Goal: Find specific page/section: Find specific page/section

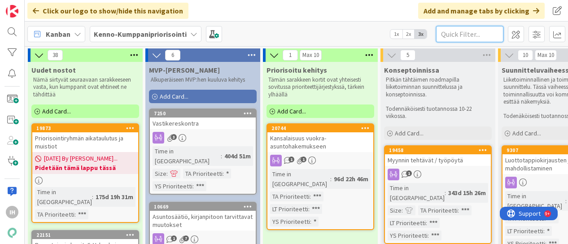
click at [455, 35] on input "text" at bounding box center [469, 34] width 67 height 16
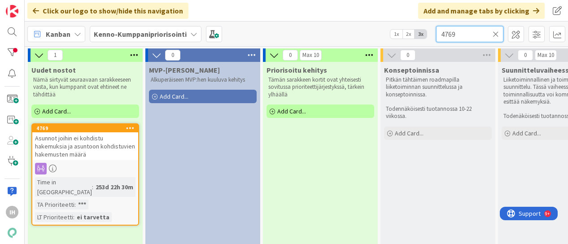
scroll to position [28, 0]
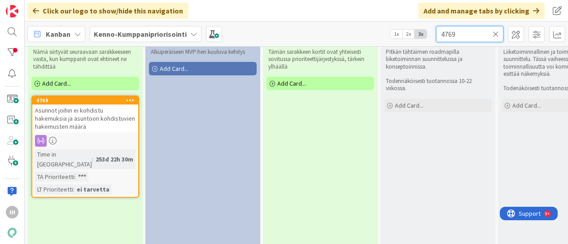
type input "4769"
click at [103, 116] on span "Asunnot joihin ei kohdistu hakemuksia ja asuntoon kohdistuvien hakemusten määrä" at bounding box center [85, 118] width 100 height 24
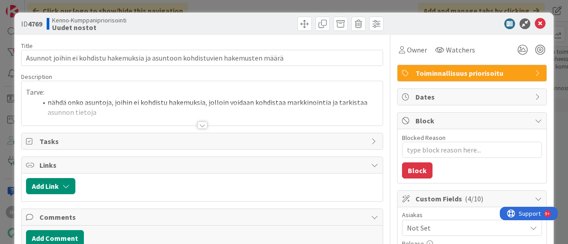
click at [200, 127] on div at bounding box center [202, 125] width 10 height 7
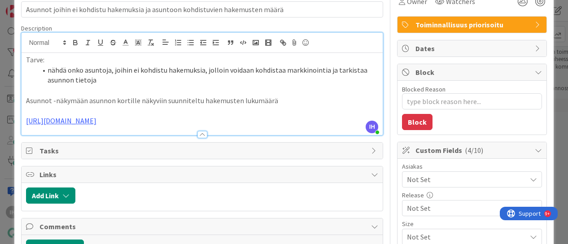
scroll to position [49, 0]
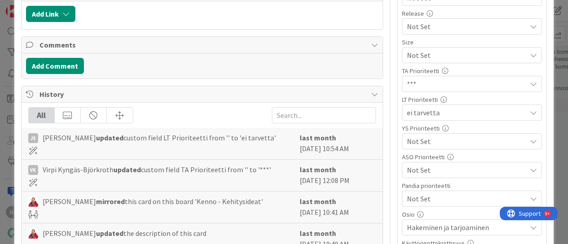
scroll to position [231, 0]
click at [417, 61] on span "Not Set" at bounding box center [464, 54] width 115 height 13
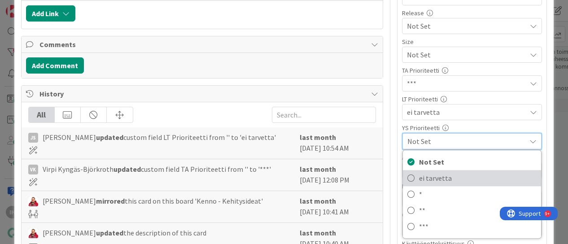
click at [408, 177] on icon at bounding box center [411, 177] width 7 height 13
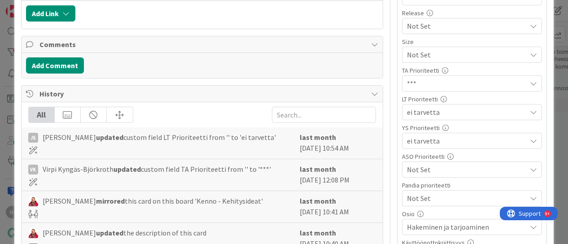
type textarea "x"
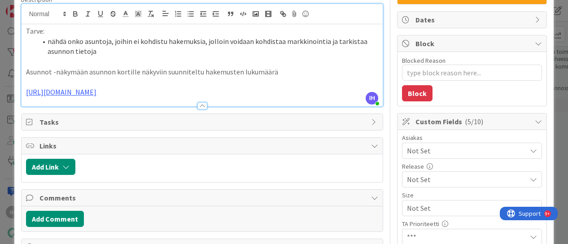
scroll to position [0, 0]
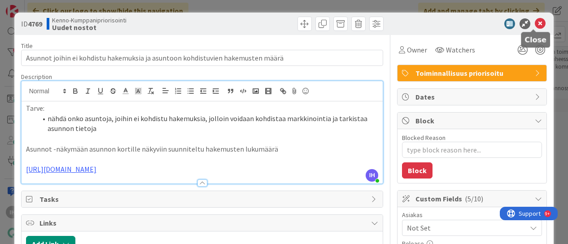
click at [535, 19] on icon at bounding box center [540, 23] width 11 height 11
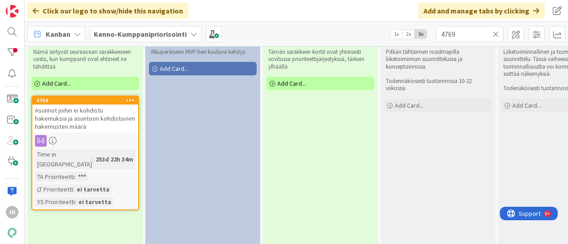
click at [498, 34] on icon at bounding box center [496, 34] width 6 height 8
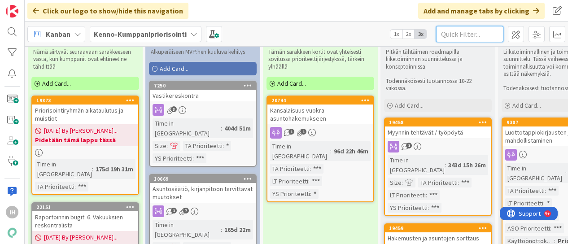
click at [454, 36] on input "text" at bounding box center [469, 34] width 67 height 16
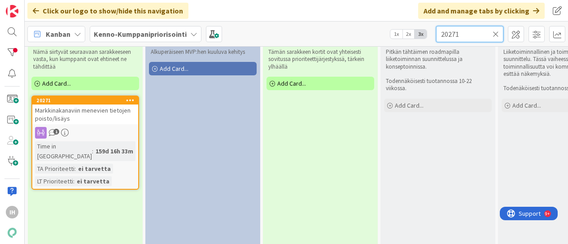
type input "20271"
click at [83, 105] on div "Markkinakanaviin menevien tietojen poisto/lisäys" at bounding box center [85, 115] width 106 height 20
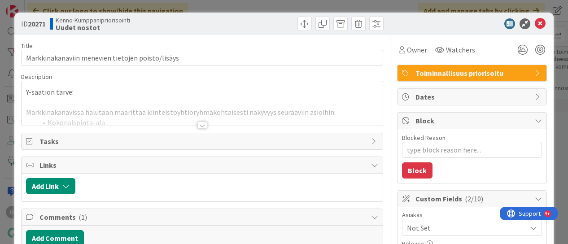
click at [199, 123] on div at bounding box center [202, 125] width 10 height 7
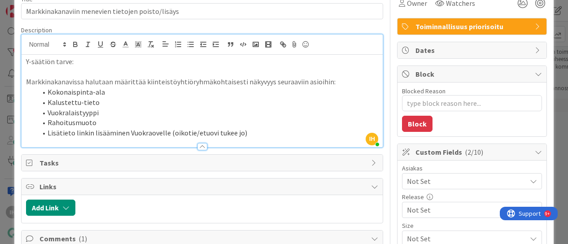
scroll to position [49, 0]
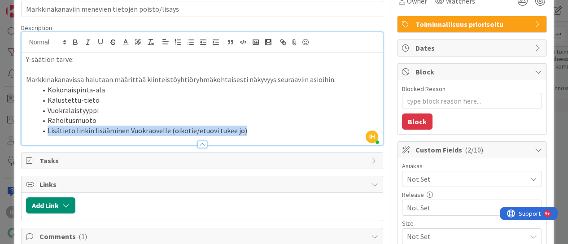
drag, startPoint x: 248, startPoint y: 130, endPoint x: 45, endPoint y: 132, distance: 202.9
click at [45, 132] on li "Lisätieto linkin lisääminen Vuokraovelle (oikotie/etuovi tukee jo)" at bounding box center [208, 131] width 342 height 10
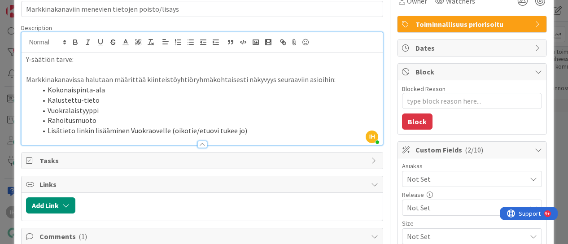
click at [126, 99] on li "Kalustettu-tieto" at bounding box center [208, 100] width 342 height 10
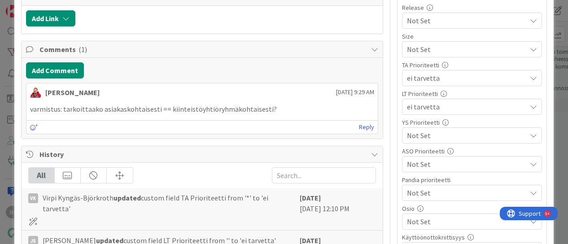
scroll to position [238, 0]
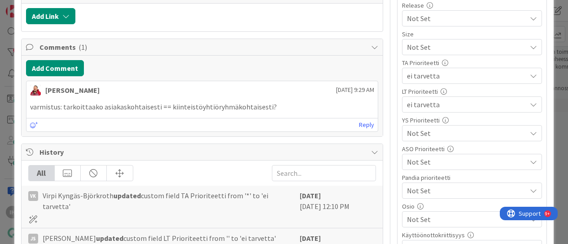
click at [425, 53] on span "Not Set" at bounding box center [464, 47] width 115 height 13
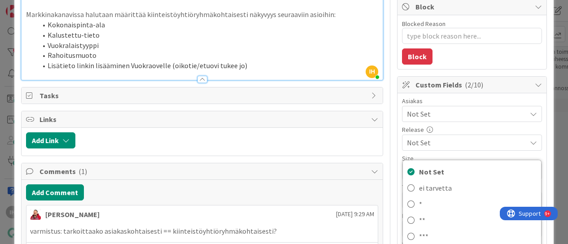
scroll to position [114, 0]
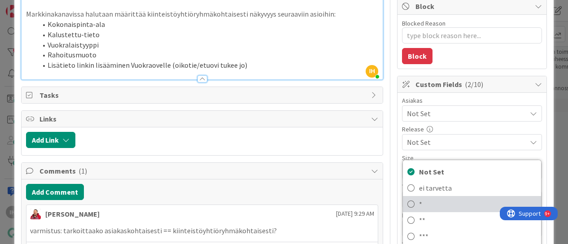
click at [419, 209] on span "*" at bounding box center [478, 203] width 118 height 13
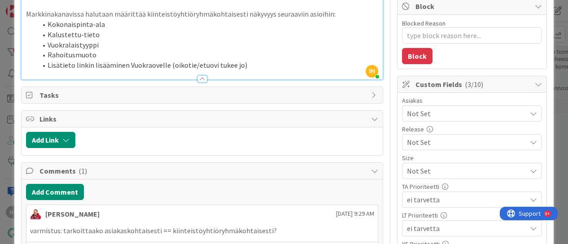
type textarea "x"
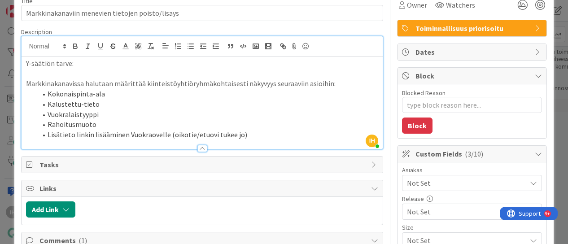
scroll to position [0, 0]
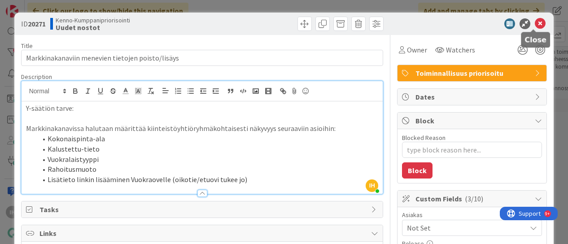
click at [535, 22] on icon at bounding box center [540, 23] width 11 height 11
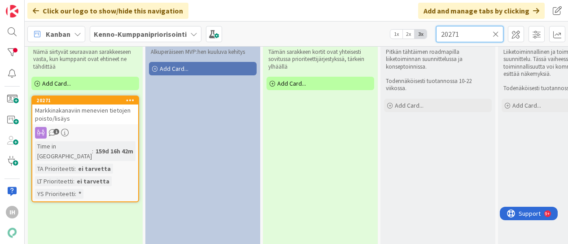
click at [492, 35] on input "20271" at bounding box center [469, 34] width 67 height 16
click at [494, 35] on icon at bounding box center [496, 34] width 6 height 8
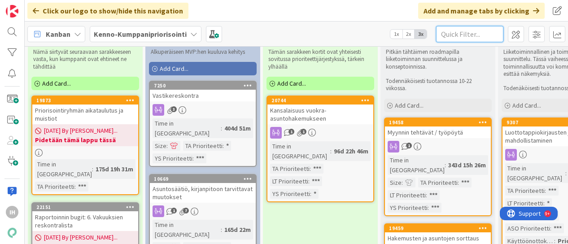
click at [490, 38] on input "text" at bounding box center [469, 34] width 67 height 16
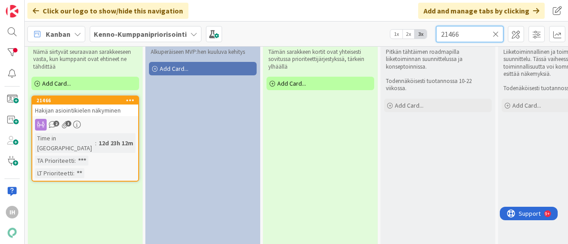
type input "21466"
click at [95, 109] on span "Hakijan asiointikielen näkyminen" at bounding box center [78, 110] width 86 height 8
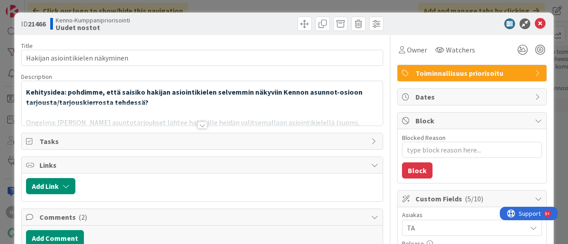
click at [200, 123] on div at bounding box center [202, 125] width 10 height 7
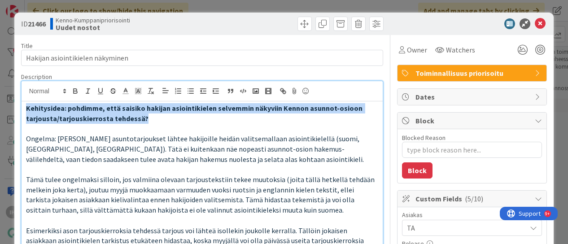
drag, startPoint x: 148, startPoint y: 116, endPoint x: 22, endPoint y: 112, distance: 126.2
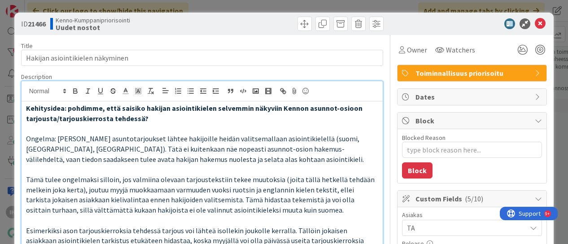
click at [159, 129] on p at bounding box center [202, 128] width 353 height 10
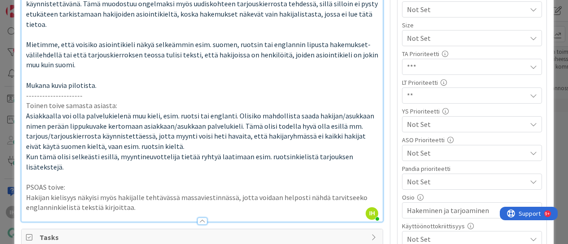
scroll to position [245, 0]
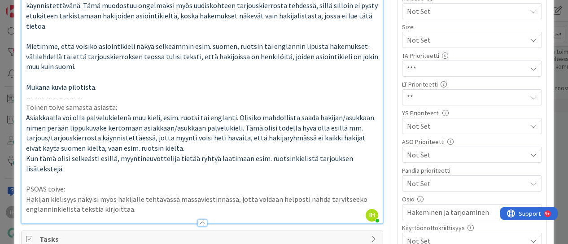
click at [419, 46] on span "Not Set" at bounding box center [464, 40] width 115 height 13
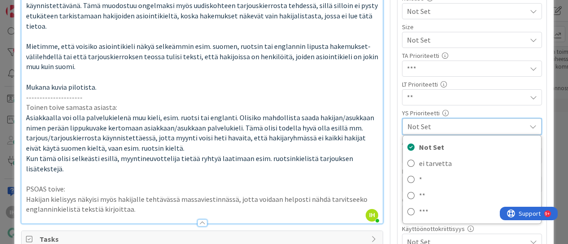
scroll to position [250, 0]
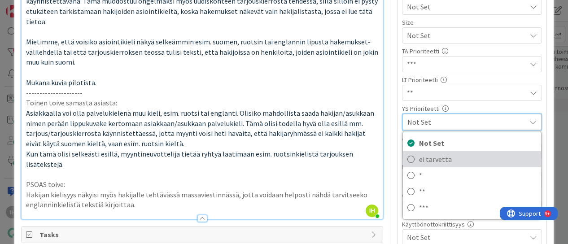
click at [410, 159] on link "ei tarvetta" at bounding box center [472, 159] width 138 height 16
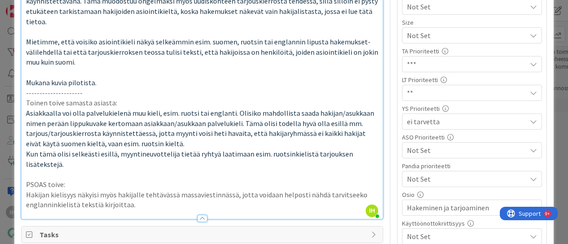
type textarea "x"
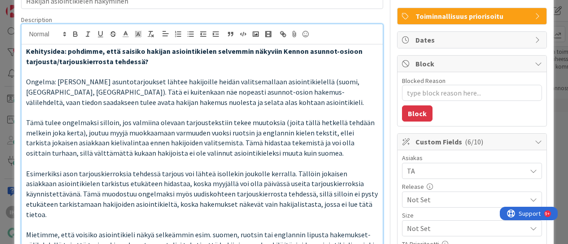
scroll to position [0, 0]
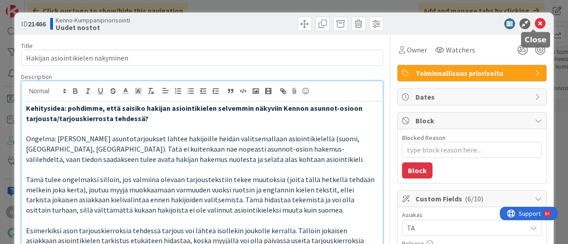
click at [535, 24] on icon at bounding box center [540, 23] width 11 height 11
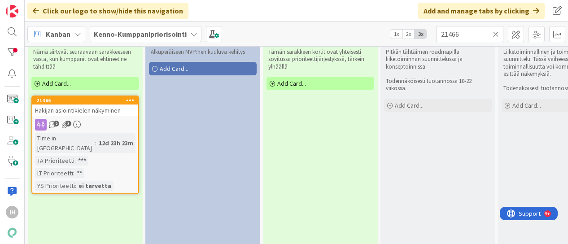
click at [495, 35] on icon at bounding box center [496, 34] width 6 height 8
click at [465, 35] on input "text" at bounding box center [469, 34] width 67 height 16
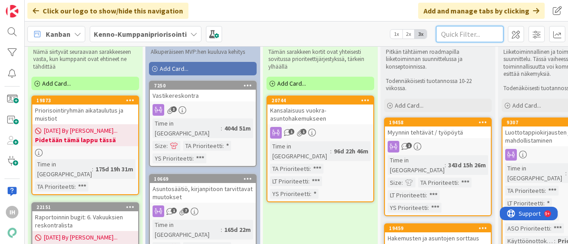
paste input "o 21963"
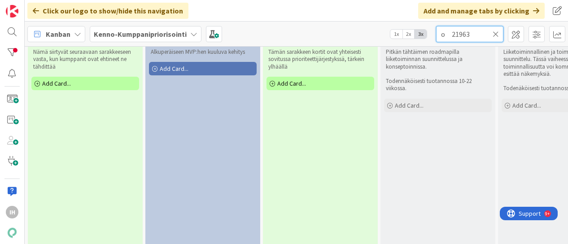
click at [451, 35] on input "o 21963" at bounding box center [469, 34] width 67 height 16
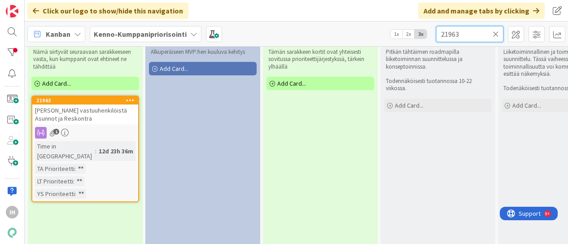
type input "21963"
click at [85, 111] on span "[PERSON_NAME] vastuuhenkilöistä Asunnot ja Reskontra" at bounding box center [81, 114] width 92 height 16
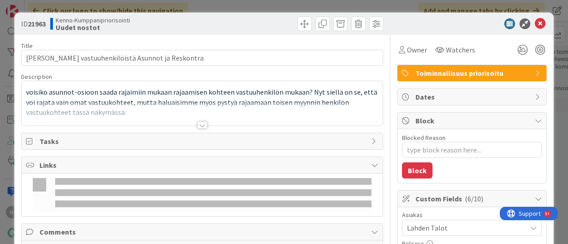
type textarea "x"
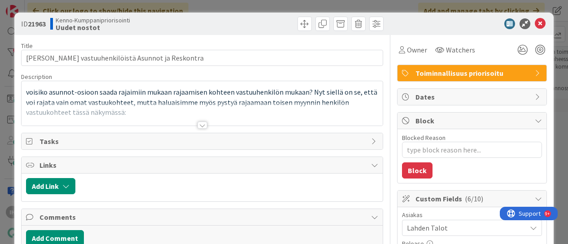
click at [198, 124] on div at bounding box center [202, 125] width 10 height 7
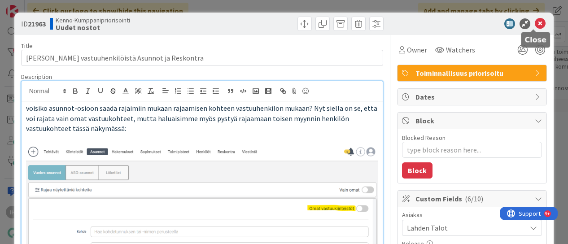
click at [535, 20] on icon at bounding box center [540, 23] width 11 height 11
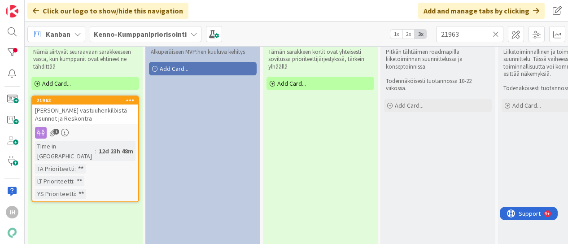
click at [495, 36] on icon at bounding box center [496, 34] width 6 height 8
click at [460, 36] on input "text" at bounding box center [469, 34] width 67 height 16
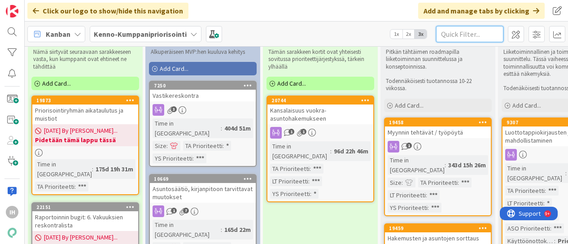
paste input "o 9787"
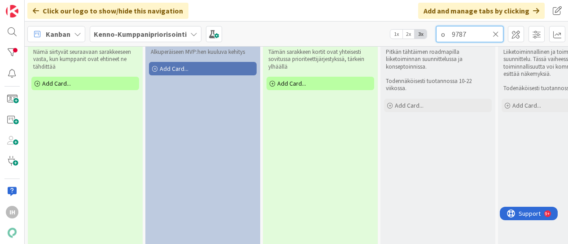
click at [452, 32] on input "o 9787" at bounding box center [469, 34] width 67 height 16
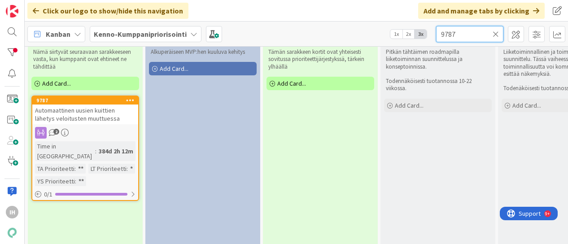
type input "9787"
click at [80, 105] on div "Automaattinen uusien kuittien lähetys veloitusten muuttuessa" at bounding box center [85, 115] width 106 height 20
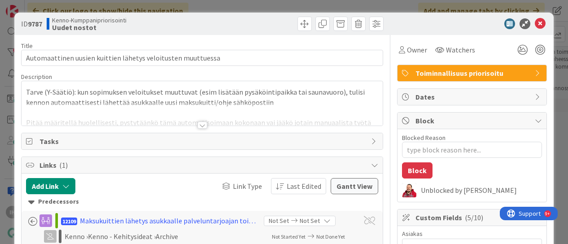
type textarea "x"
click at [197, 127] on div at bounding box center [202, 125] width 10 height 7
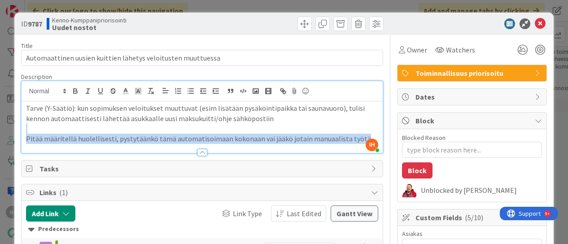
drag, startPoint x: 356, startPoint y: 138, endPoint x: 26, endPoint y: 131, distance: 330.0
click at [26, 131] on div "Tarve (Y-Säätiö): kun sopimuksen veloitukset muuttuvat (esim lisätään pysäköint…" at bounding box center [203, 127] width 362 height 52
click at [41, 126] on p at bounding box center [202, 128] width 353 height 10
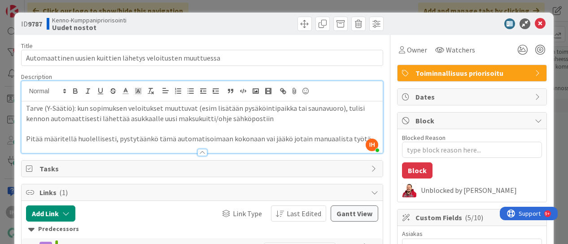
click at [274, 134] on p "Pitää määritellä huolellisesti, pystytäänkö tämä automatisoimaan kokonaan vai j…" at bounding box center [202, 139] width 353 height 10
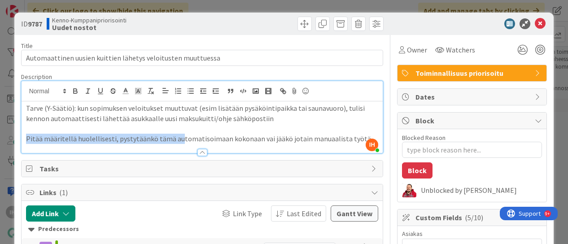
drag, startPoint x: 24, startPoint y: 137, endPoint x: 175, endPoint y: 138, distance: 150.8
click at [175, 138] on div "Tarve (Y-Säätiö): kun sopimuksen veloitukset muuttuvat (esim lisätään pysäköint…" at bounding box center [203, 127] width 362 height 52
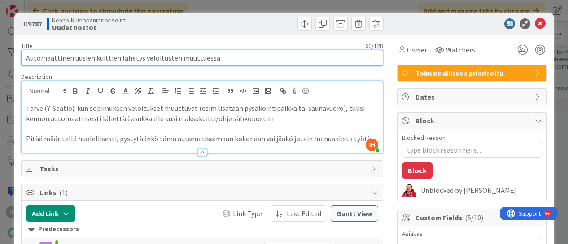
drag, startPoint x: 219, startPoint y: 56, endPoint x: 24, endPoint y: 57, distance: 194.8
click at [24, 57] on input "Automaattinen uusien kuittien lähetys veloitusten muuttuessa" at bounding box center [202, 58] width 363 height 16
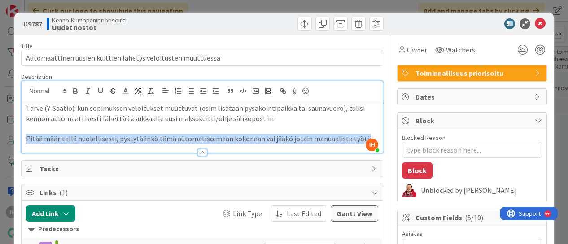
drag, startPoint x: 357, startPoint y: 136, endPoint x: 23, endPoint y: 140, distance: 333.9
click at [23, 140] on div "Tarve (Y-Säätiö): kun sopimuksen veloitukset muuttuvat (esim lisätään pysäköint…" at bounding box center [203, 127] width 362 height 52
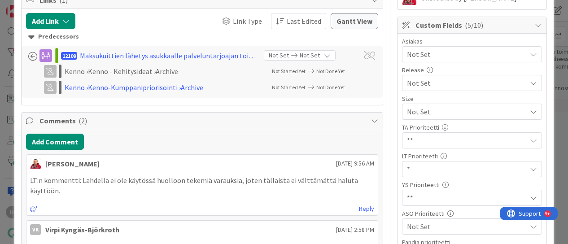
scroll to position [225, 0]
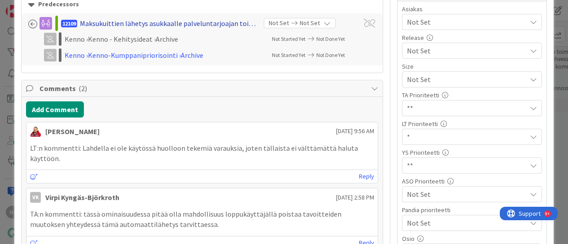
click at [97, 18] on div "Maksukuittien lähetys asukkaalle palveluntarjoajan toimesta" at bounding box center [169, 23] width 178 height 11
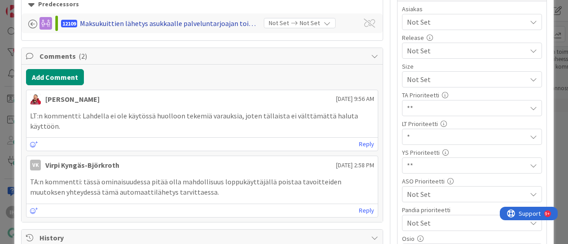
click at [144, 26] on div "Maksukuittien lähetys asukkaalle palveluntarjoajan toimesta" at bounding box center [169, 23] width 178 height 11
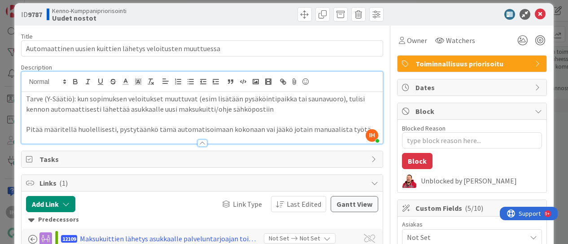
scroll to position [9, 0]
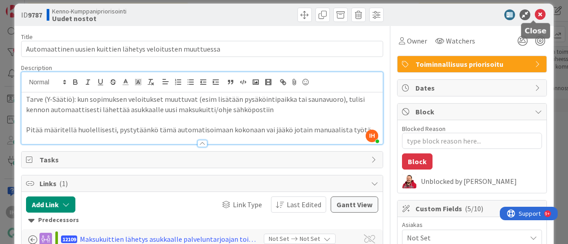
click at [535, 17] on icon at bounding box center [540, 14] width 11 height 11
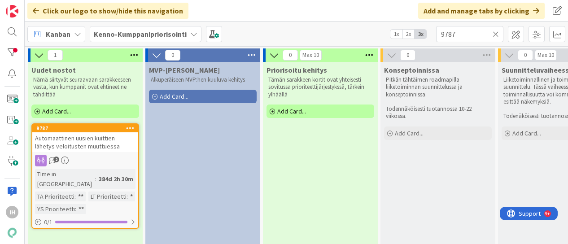
click at [495, 34] on icon at bounding box center [496, 34] width 6 height 8
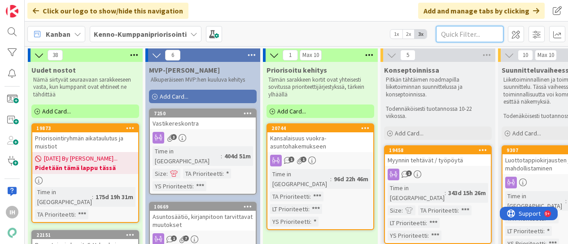
click at [469, 35] on input "text" at bounding box center [469, 34] width 67 height 16
paste input "o 20109"
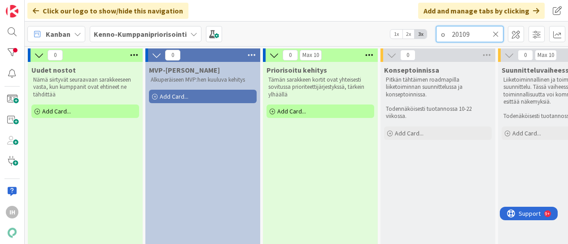
click at [452, 35] on input "o 20109" at bounding box center [469, 34] width 67 height 16
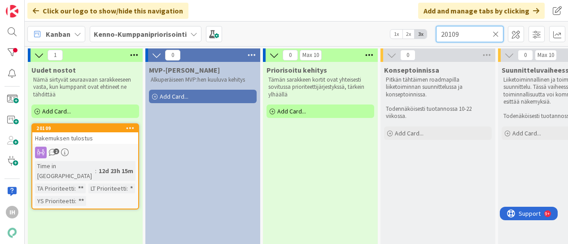
type input "20109"
click at [77, 139] on span "Hakemuksen tulostus" at bounding box center [64, 138] width 58 height 8
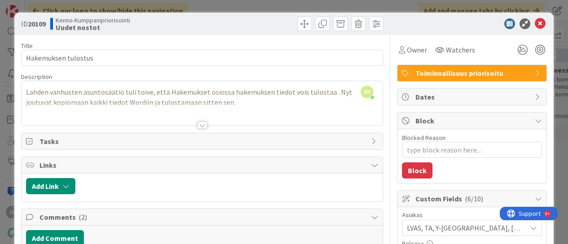
click at [198, 123] on div at bounding box center [202, 125] width 10 height 7
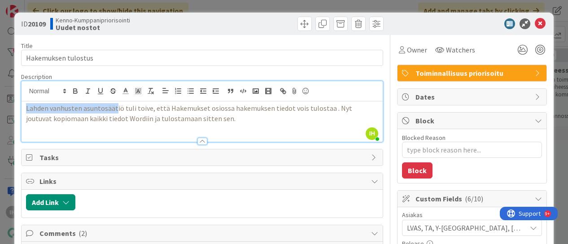
drag, startPoint x: 24, startPoint y: 106, endPoint x: 116, endPoint y: 110, distance: 92.1
click at [116, 110] on div "Lahden vanhusten asuntosäätiö tuli toive, että Hakemukset osiossa hakemuksen ti…" at bounding box center [203, 121] width 362 height 40
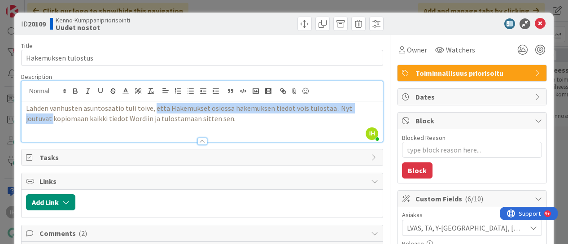
drag, startPoint x: 152, startPoint y: 106, endPoint x: 23, endPoint y: 117, distance: 129.7
click at [23, 117] on div "Lahden vanhusten asuntosäätiö tuli toive, että Hakemukset osiossa hakemuksen ti…" at bounding box center [203, 121] width 362 height 40
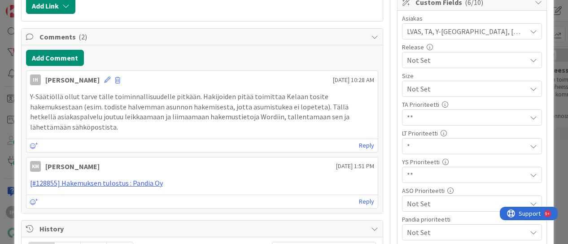
scroll to position [198, 0]
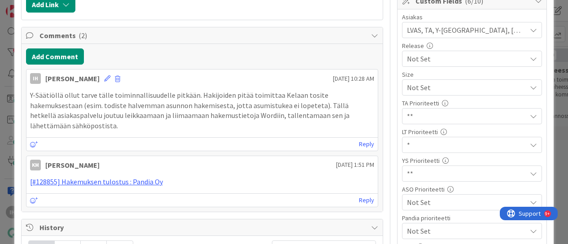
click at [435, 94] on span "**" at bounding box center [464, 87] width 115 height 13
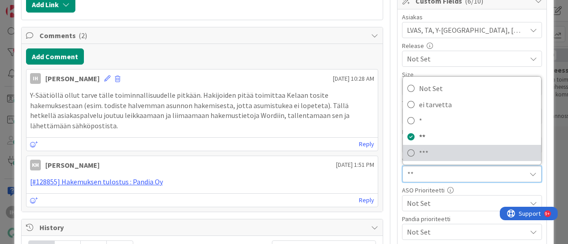
click at [419, 149] on span "***" at bounding box center [478, 152] width 118 height 13
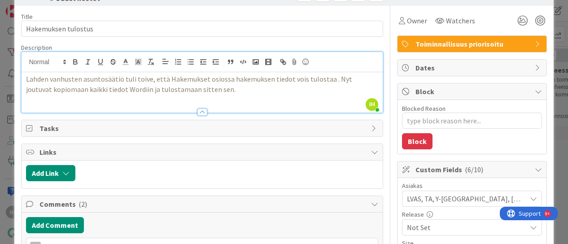
scroll to position [0, 0]
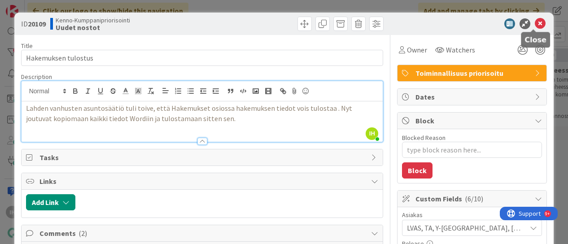
click at [535, 24] on icon at bounding box center [540, 23] width 11 height 11
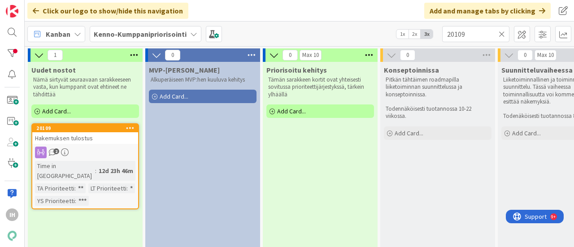
click at [92, 140] on div "Hakemuksen tulostus" at bounding box center [85, 138] width 106 height 12
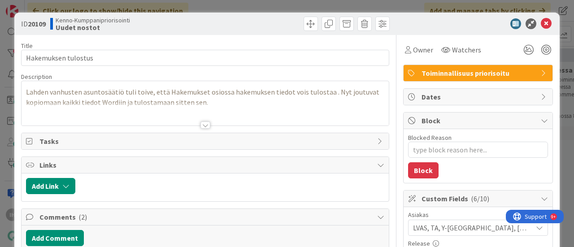
click at [201, 124] on div at bounding box center [206, 125] width 10 height 7
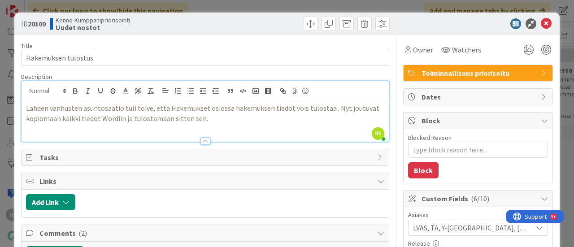
type textarea "x"
click at [532, 26] on div at bounding box center [474, 23] width 159 height 11
click at [542, 25] on icon at bounding box center [546, 23] width 11 height 11
